Goal: Browse casually

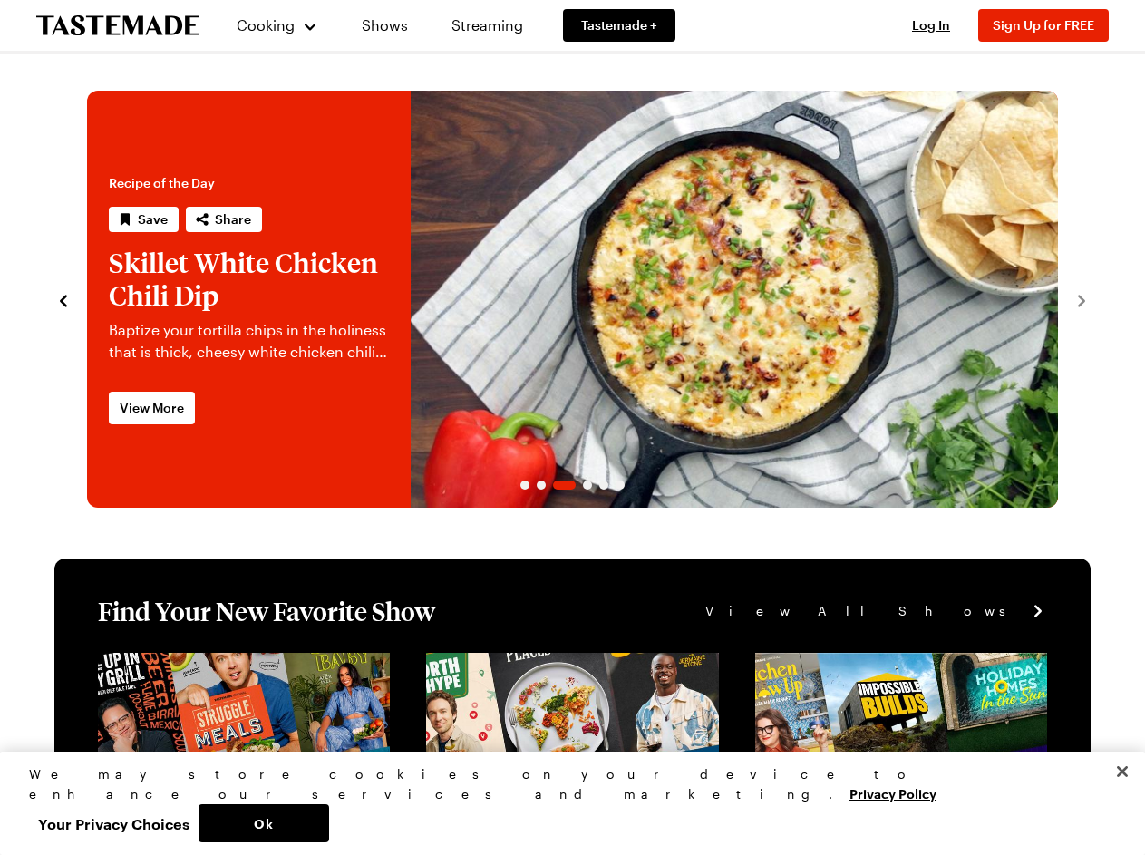
click at [269, 25] on span "Cooking" at bounding box center [266, 24] width 58 height 17
click at [939, 25] on div "Cooking Shows Streaming Tastemade + Log In Sign Up Log In Sign Up for FREE" at bounding box center [572, 25] width 1145 height 51
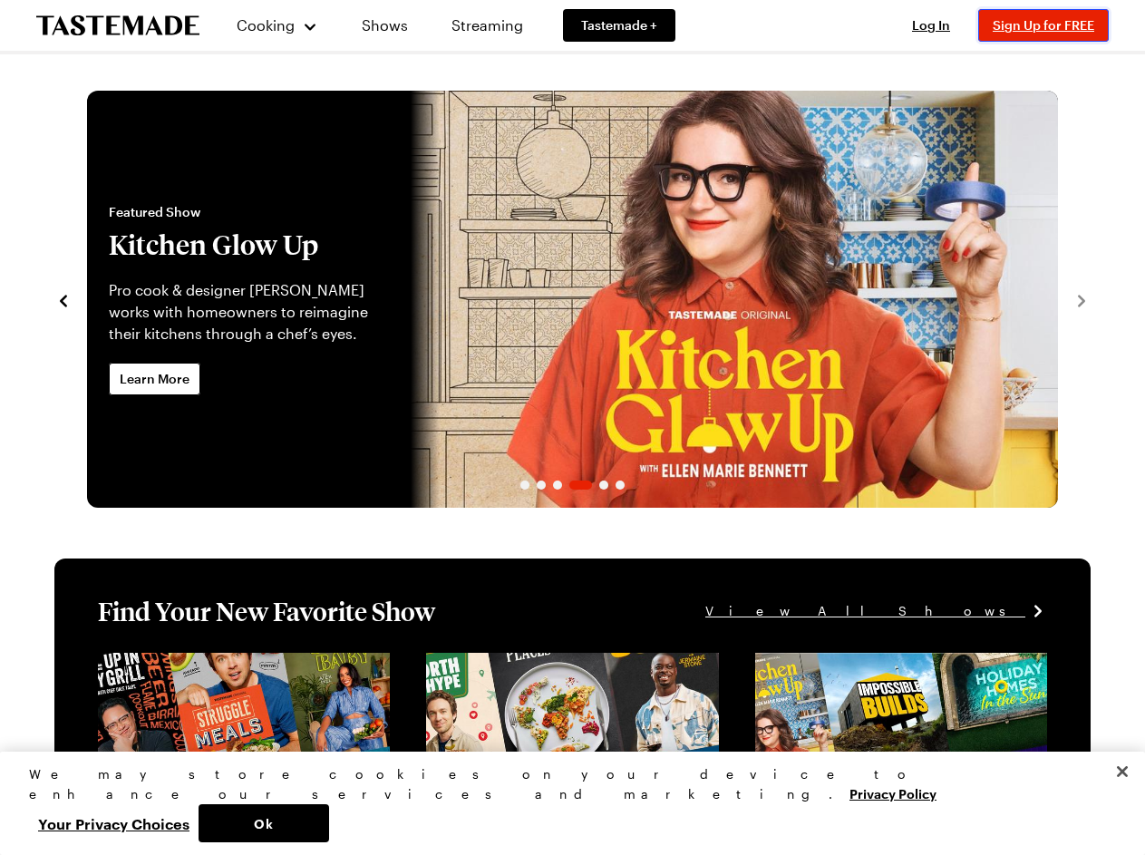
click at [1051, 25] on span "Sign Up for FREE" at bounding box center [1042, 24] width 101 height 15
click at [63, 299] on icon "navigate to previous item" at bounding box center [63, 301] width 7 height 12
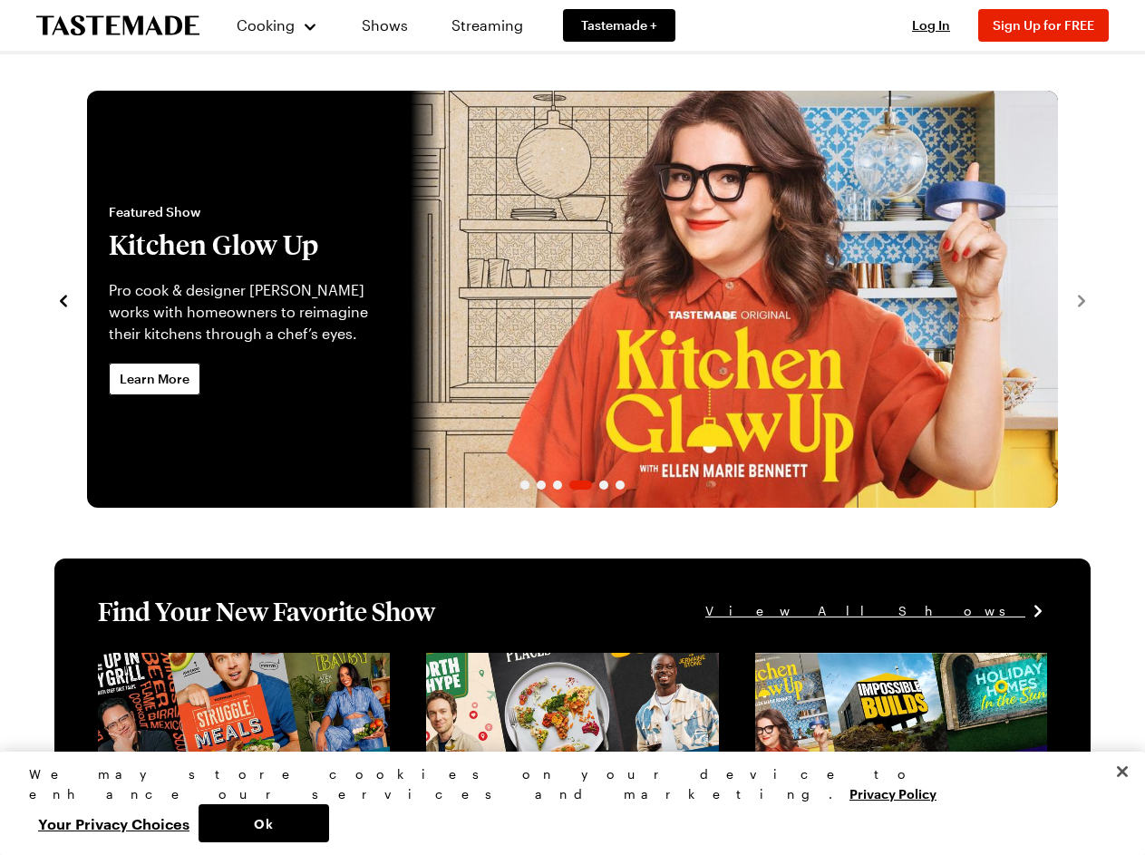
click at [143, 219] on span "Featured Show" at bounding box center [249, 212] width 280 height 18
click at [222, 219] on span "Featured Show" at bounding box center [249, 212] width 280 height 18
